Goal: Transaction & Acquisition: Purchase product/service

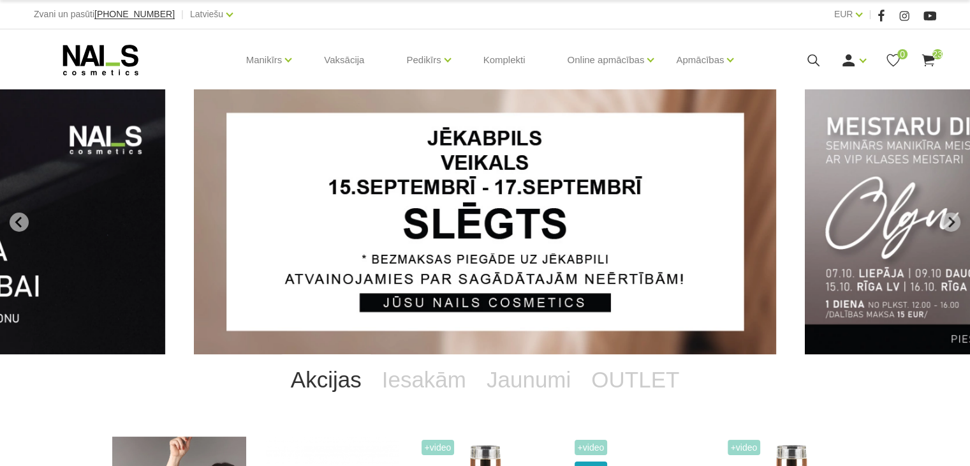
click at [929, 57] on use at bounding box center [928, 60] width 13 height 12
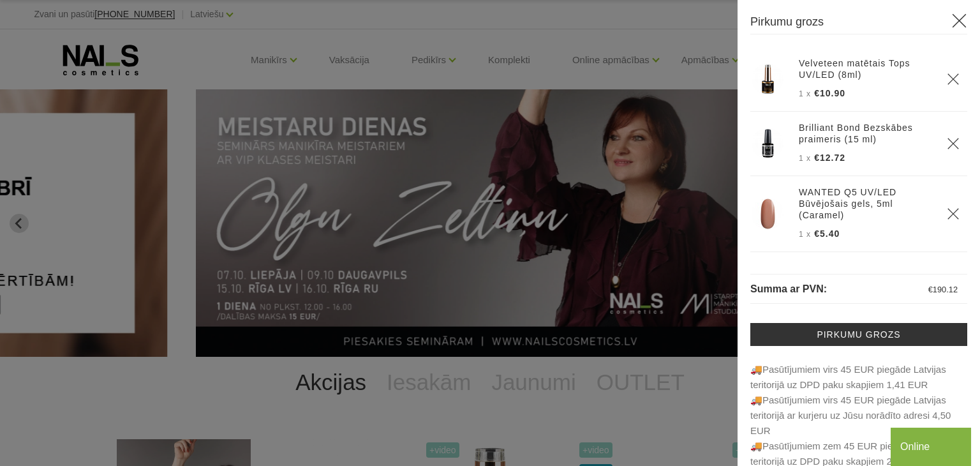
click at [947, 209] on icon "Delete" at bounding box center [953, 213] width 13 height 13
click at [947, 209] on icon "Delete" at bounding box center [953, 208] width 13 height 13
click at [947, 209] on icon "Delete" at bounding box center [953, 213] width 13 height 13
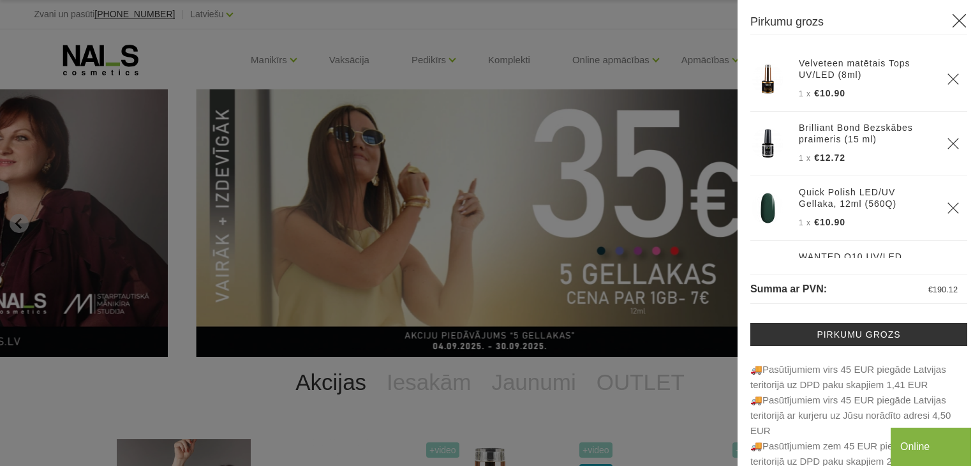
click at [947, 209] on icon "Delete" at bounding box center [953, 208] width 13 height 13
click at [947, 209] on icon "Delete" at bounding box center [953, 213] width 13 height 13
click at [947, 203] on icon "Delete" at bounding box center [953, 202] width 13 height 13
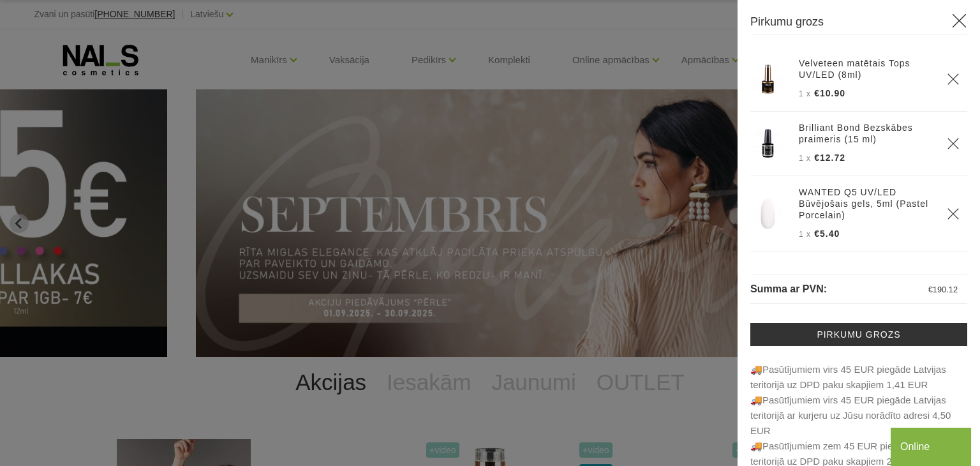
click at [947, 211] on use "Delete" at bounding box center [952, 213] width 11 height 11
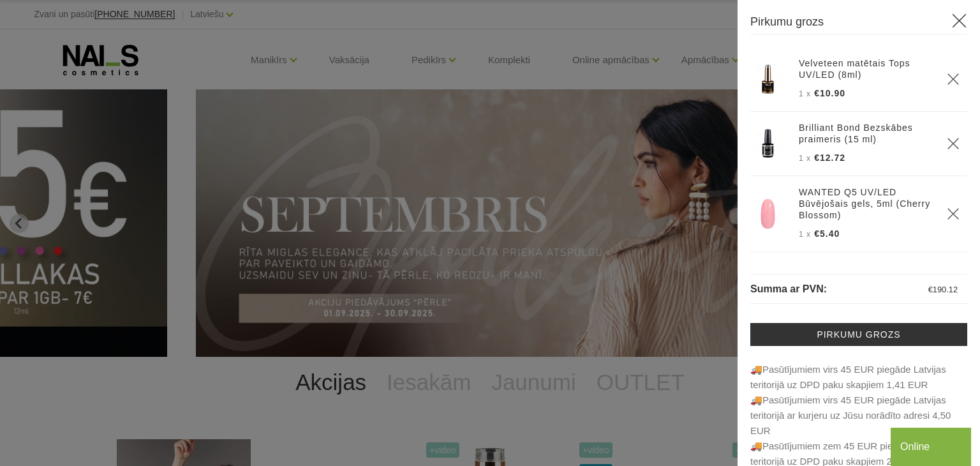
click at [947, 211] on use "Delete" at bounding box center [952, 213] width 11 height 11
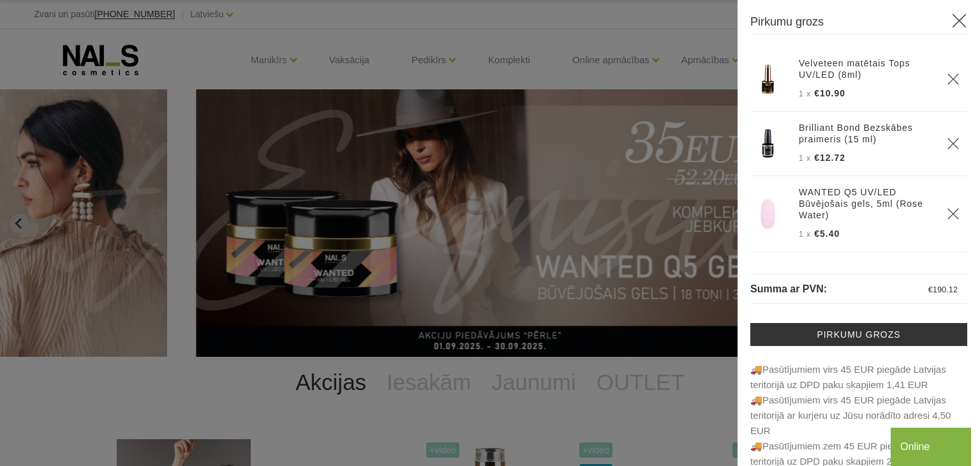
click at [947, 211] on use "Delete" at bounding box center [952, 213] width 11 height 11
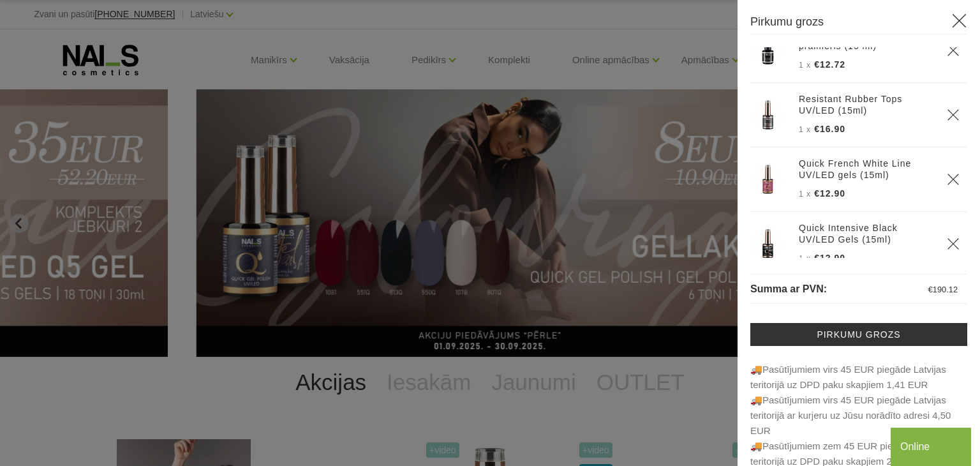
scroll to position [102, 0]
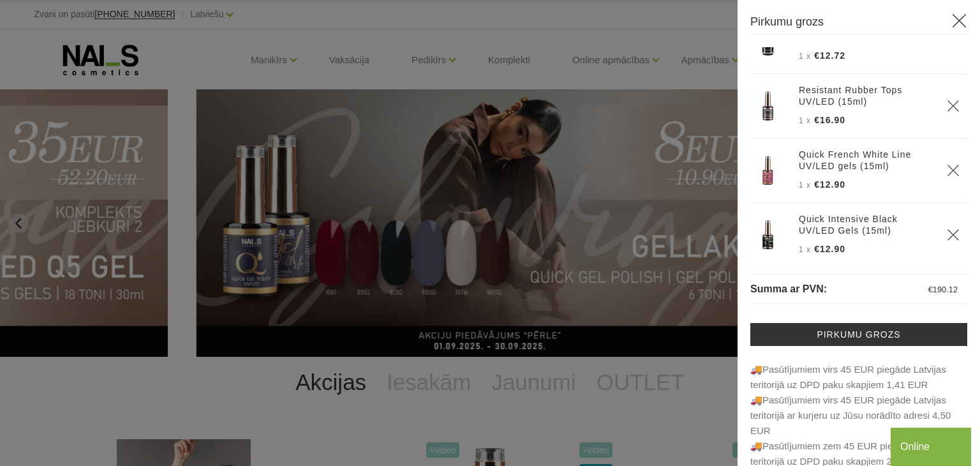
click at [947, 169] on icon "Delete" at bounding box center [953, 170] width 13 height 13
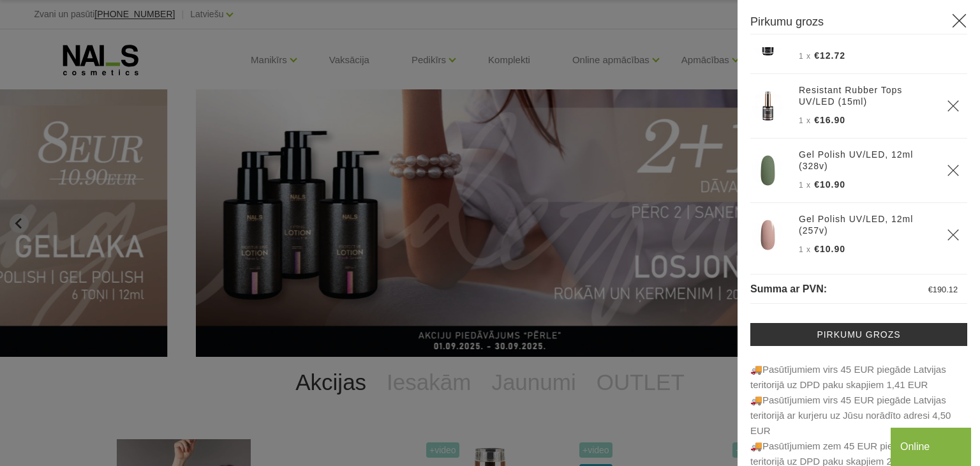
click at [947, 169] on icon "Delete" at bounding box center [953, 170] width 13 height 13
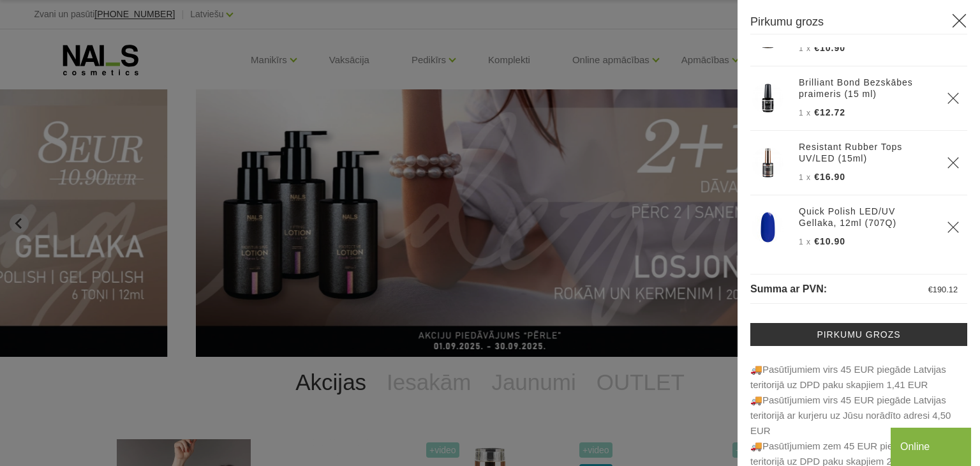
click at [939, 169] on th at bounding box center [953, 163] width 28 height 64
click at [947, 225] on icon "Delete" at bounding box center [953, 227] width 13 height 13
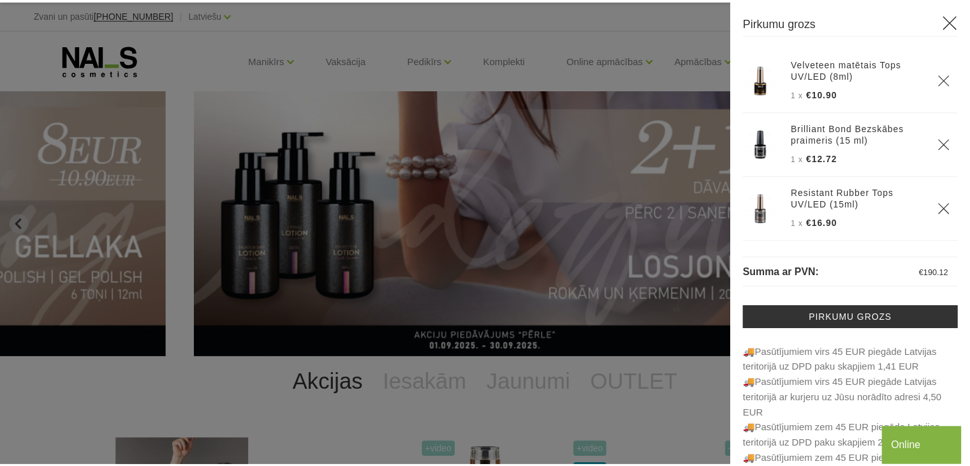
scroll to position [0, 0]
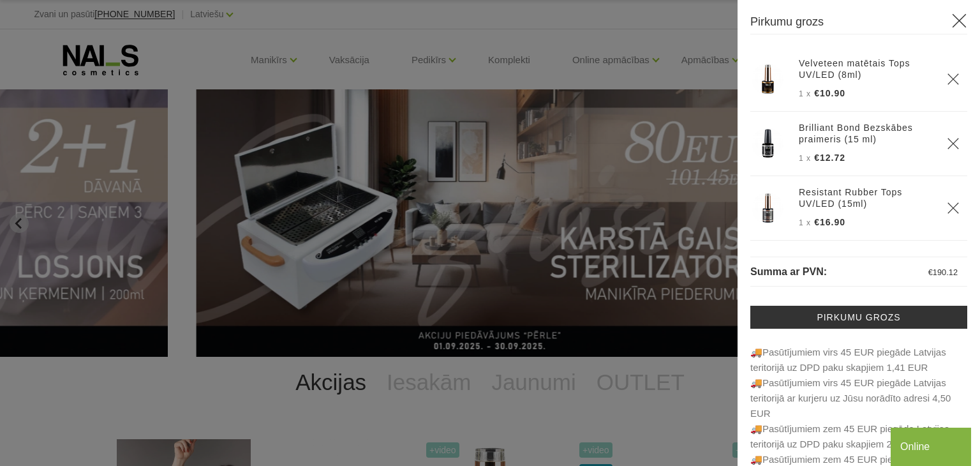
click at [954, 17] on icon at bounding box center [959, 21] width 16 height 16
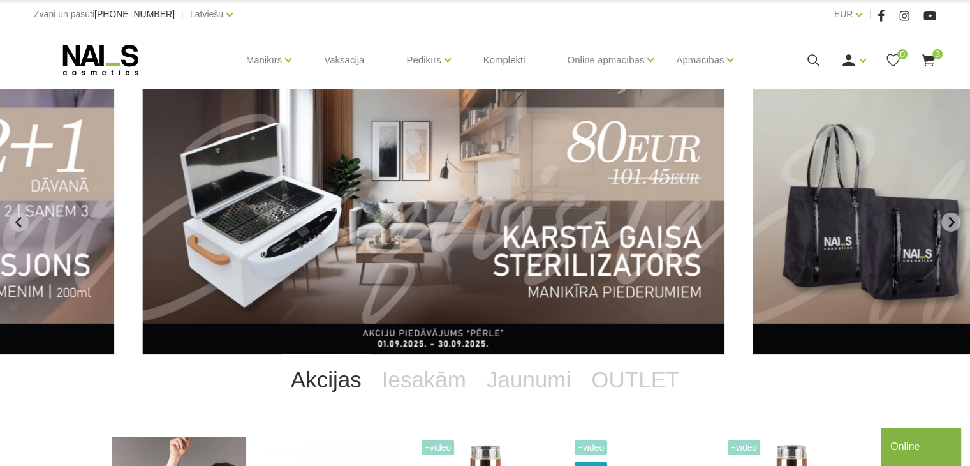
click at [929, 63] on icon at bounding box center [928, 60] width 16 height 16
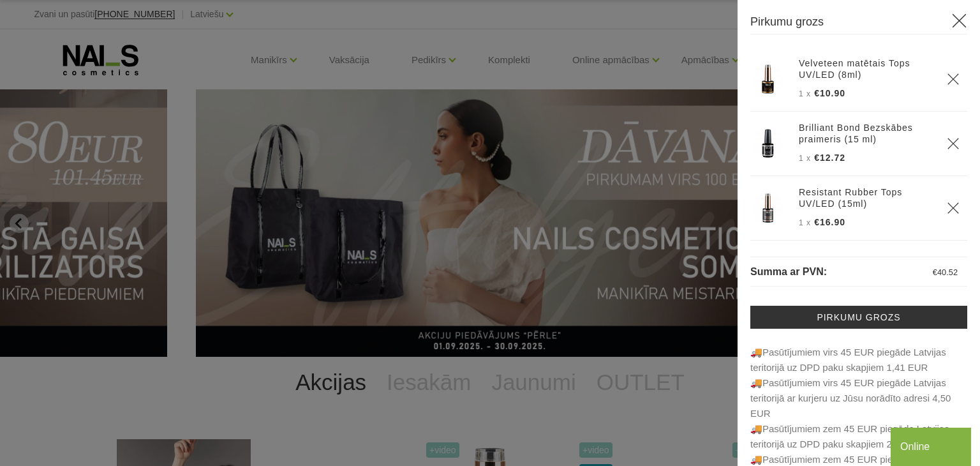
click at [661, 26] on div at bounding box center [490, 233] width 980 height 466
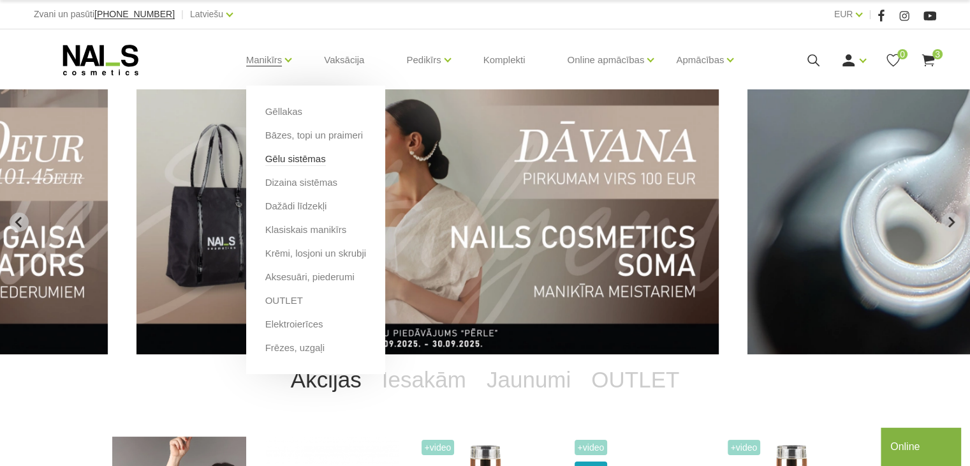
click at [283, 159] on link "Gēlu sistēmas" at bounding box center [295, 159] width 61 height 14
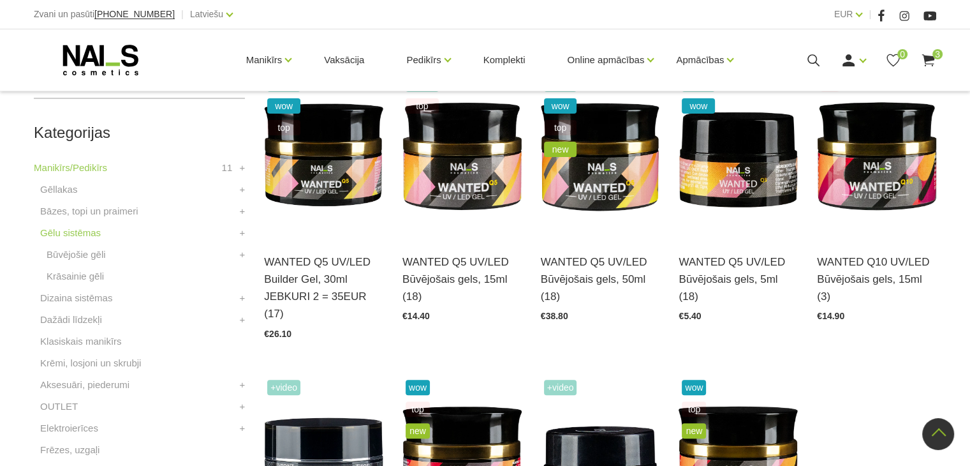
scroll to position [286, 0]
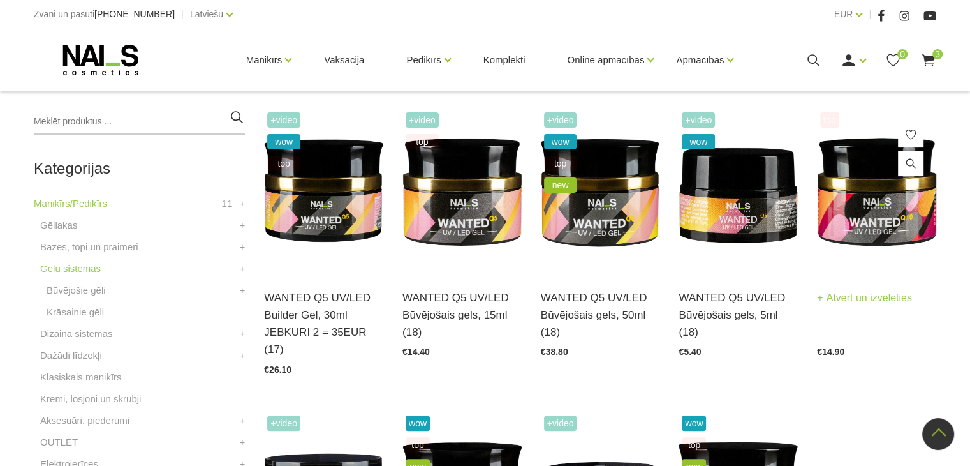
click at [889, 299] on link "Atvērt un izvēlēties" at bounding box center [864, 298] width 95 height 18
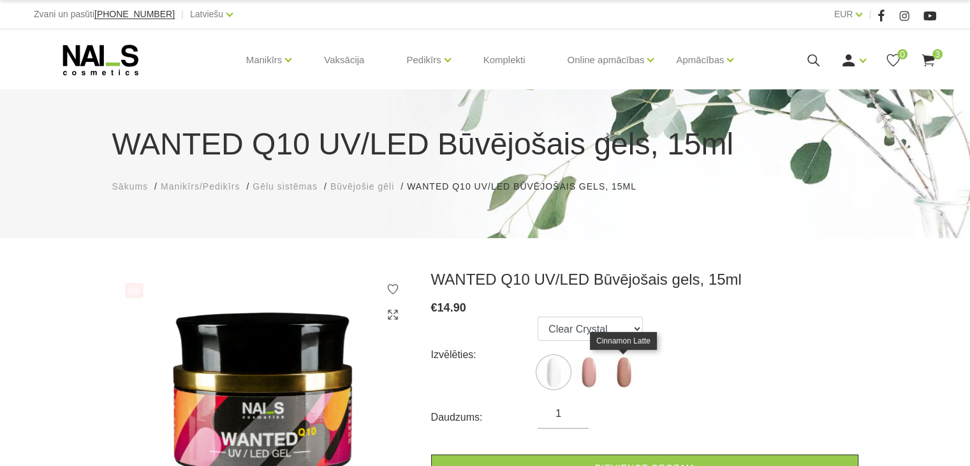
click at [612, 370] on img at bounding box center [624, 372] width 32 height 32
select select "4671"
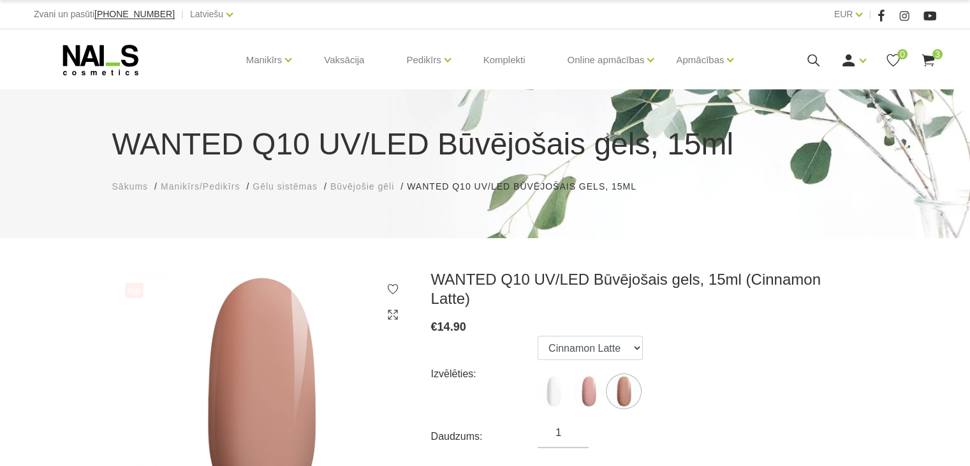
click at [926, 63] on icon at bounding box center [928, 60] width 16 height 16
